Goal: Find specific page/section: Find specific page/section

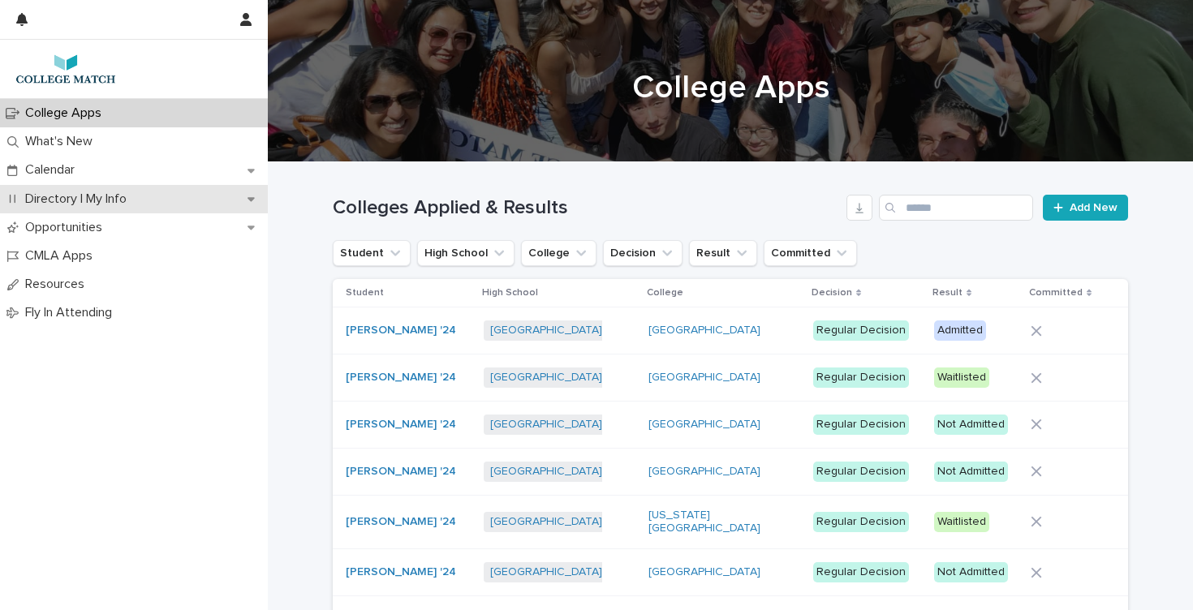
click at [58, 195] on p "Directory | My Info" at bounding box center [79, 198] width 121 height 15
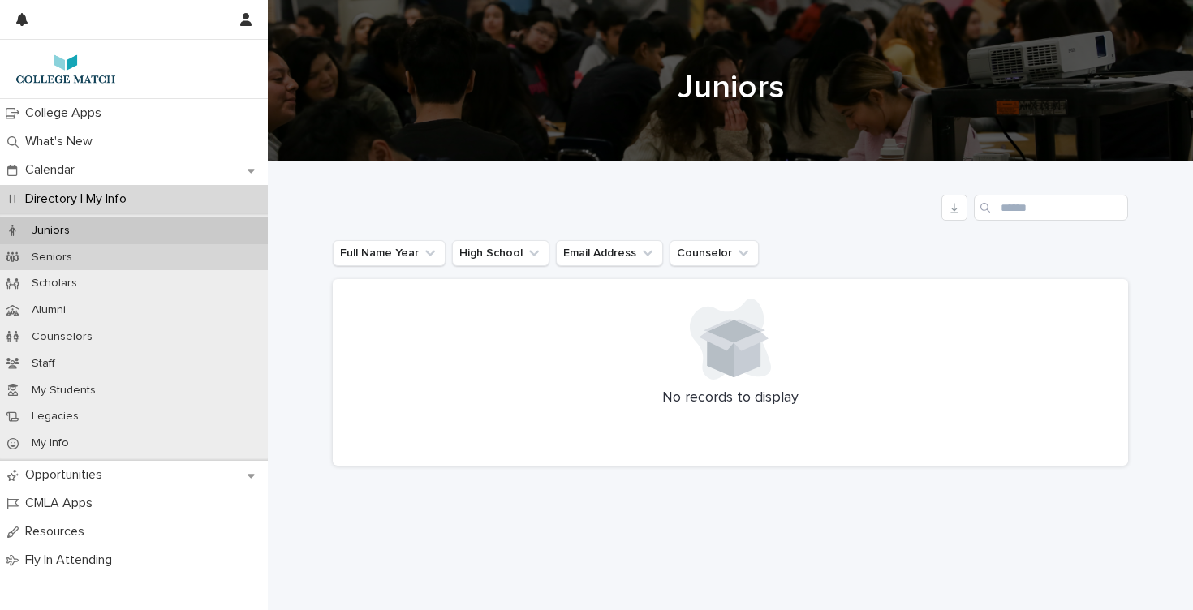
click at [49, 253] on p "Seniors" at bounding box center [52, 258] width 67 height 14
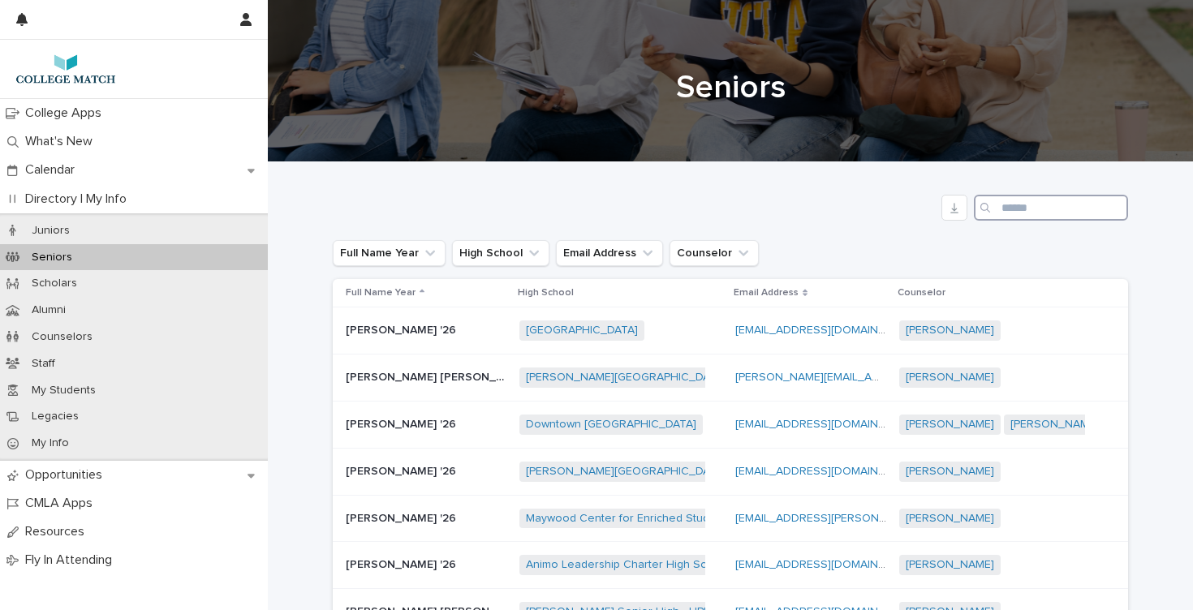
click at [1006, 205] on input "Search" at bounding box center [1051, 208] width 154 height 26
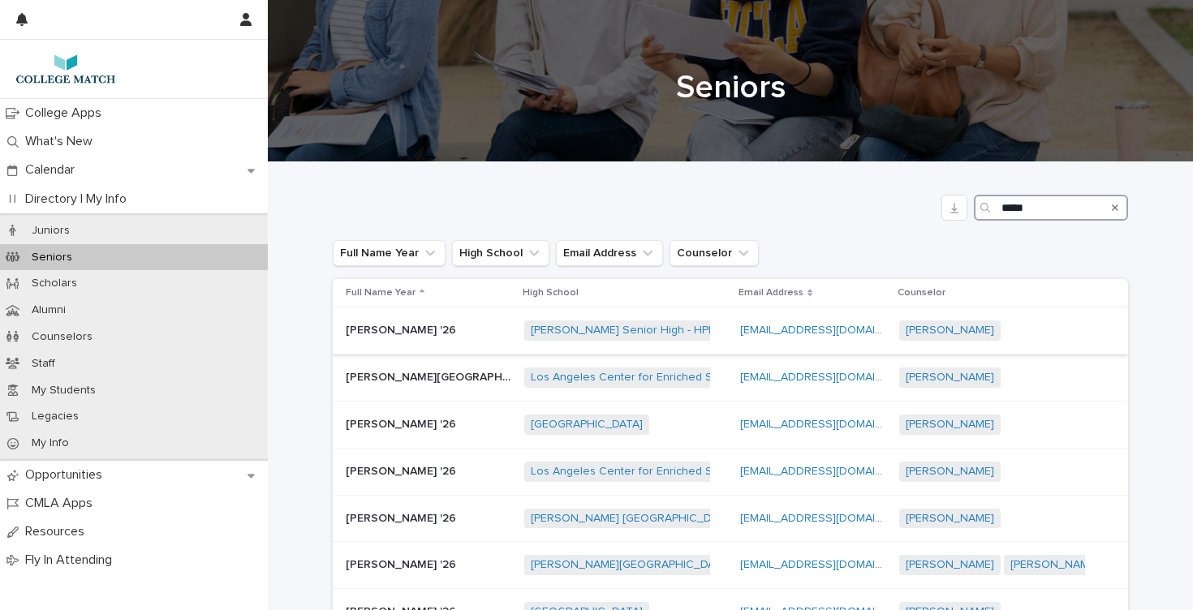
type input "*****"
click at [407, 327] on p "[PERSON_NAME] '26" at bounding box center [403, 329] width 114 height 17
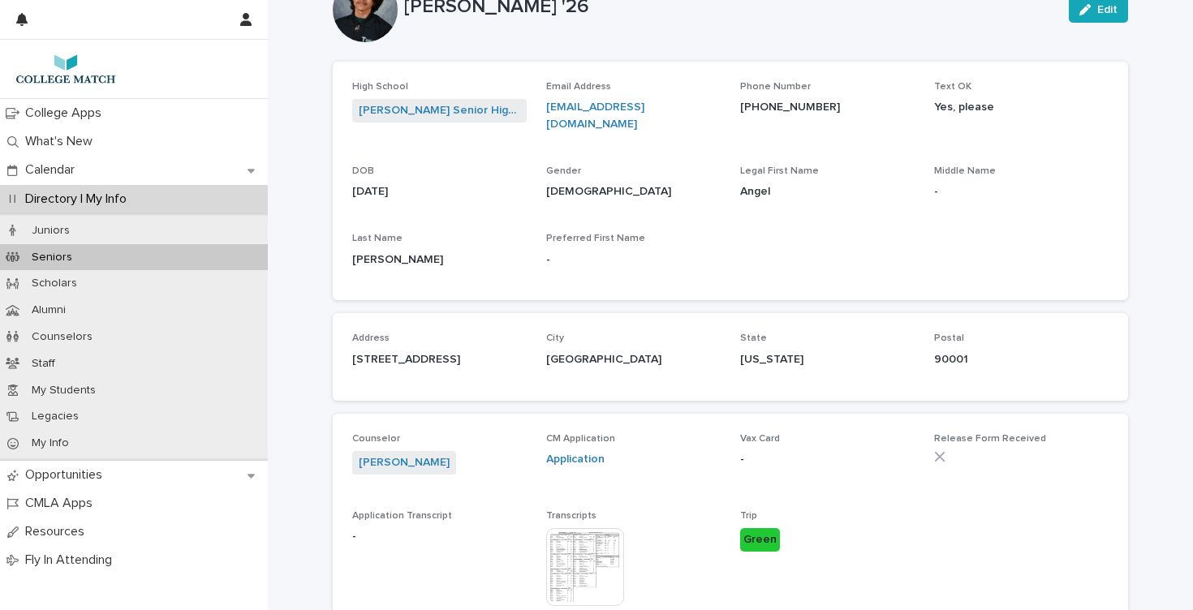
scroll to position [56, 0]
drag, startPoint x: 837, startPoint y: 99, endPoint x: 736, endPoint y: 105, distance: 100.8
click at [736, 105] on div "High School [PERSON_NAME] Senior High - HPIAM Email Address [EMAIL_ADDRESS][DOM…" at bounding box center [730, 180] width 756 height 200
copy link "[PHONE_NUMBER]"
click at [51, 113] on p "College Apps" at bounding box center [67, 112] width 96 height 15
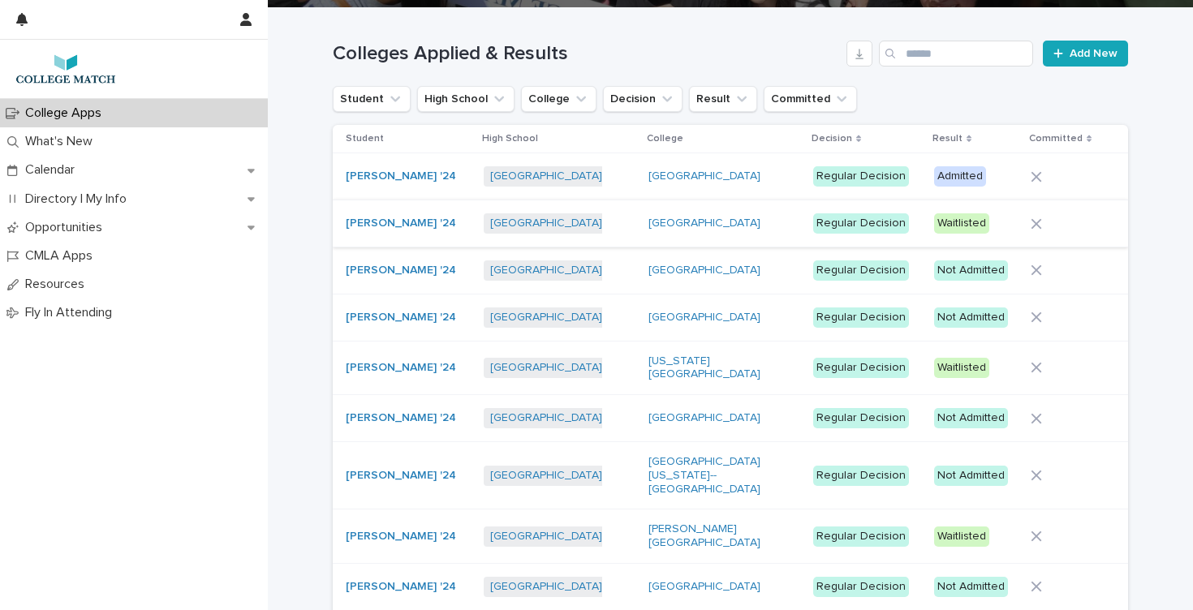
scroll to position [183, 0]
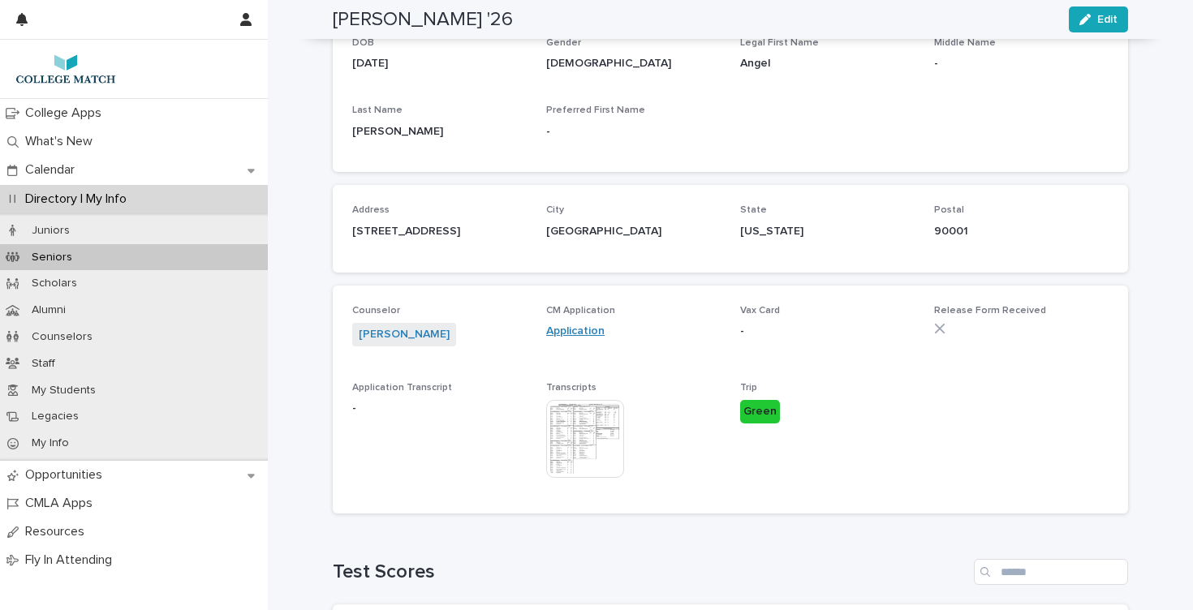
click at [577, 325] on link "Application" at bounding box center [575, 330] width 58 height 11
